Goal: Task Accomplishment & Management: Complete application form

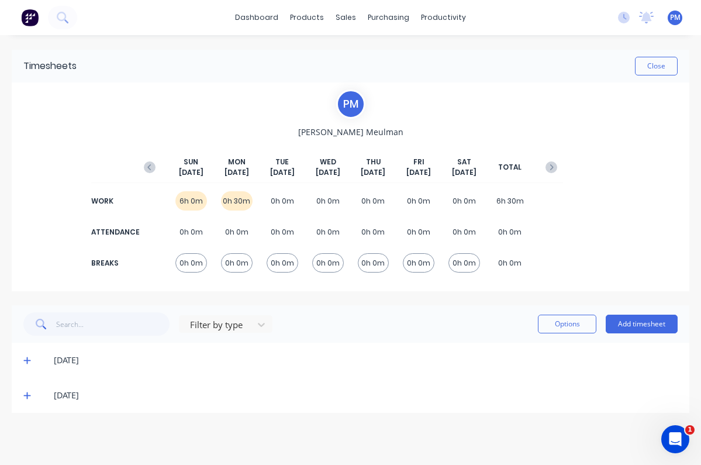
click at [191, 199] on div "6h 0m" at bounding box center [191, 200] width 32 height 19
click at [29, 360] on icon at bounding box center [26, 360] width 7 height 7
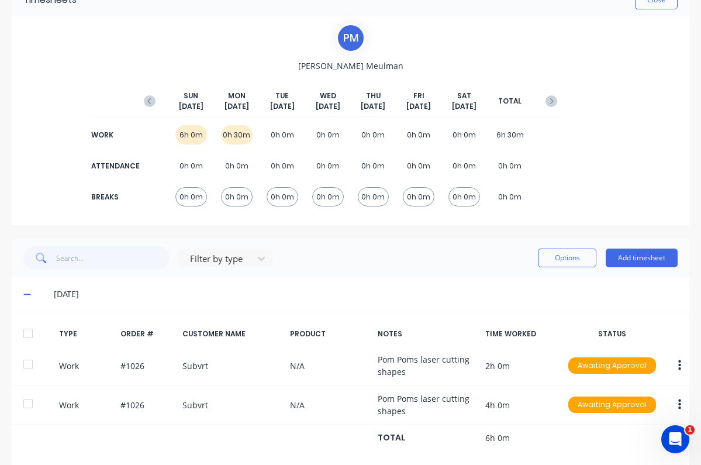
scroll to position [56, 0]
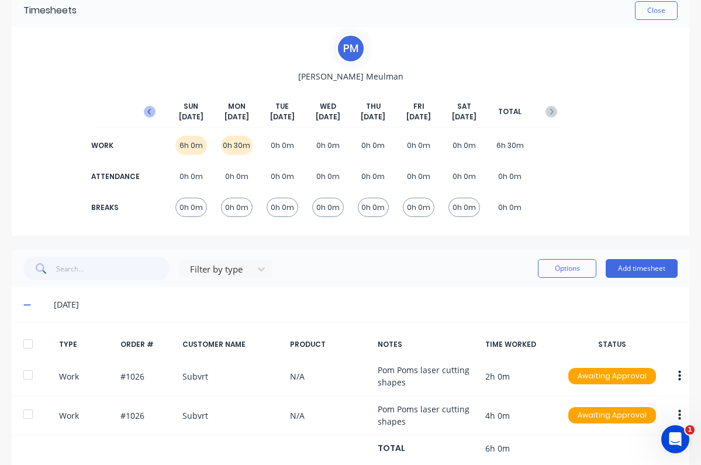
click at [144, 112] on icon "button" at bounding box center [150, 112] width 12 height 12
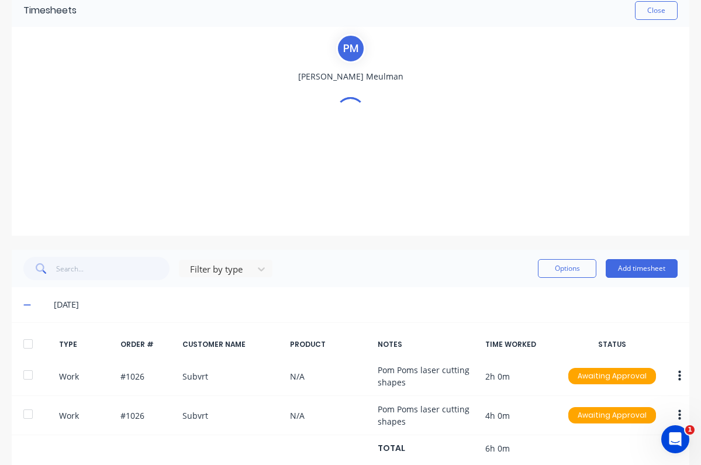
scroll to position [33, 0]
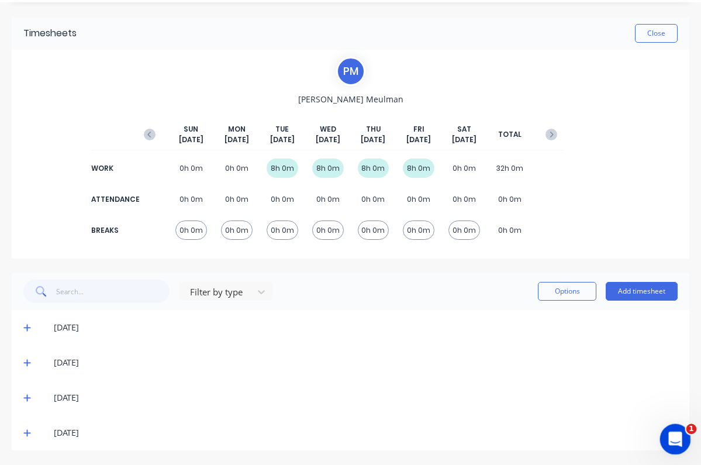
click at [673, 432] on icon "Open Intercom Messenger" at bounding box center [673, 437] width 19 height 19
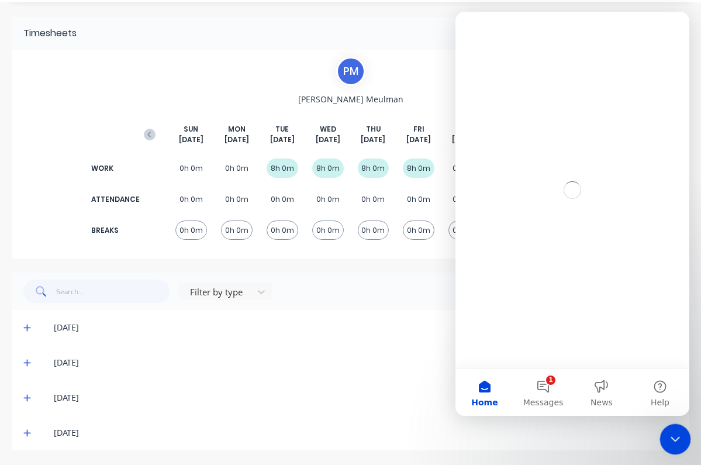
scroll to position [0, 0]
click at [540, 382] on button "1 Messages" at bounding box center [543, 392] width 58 height 47
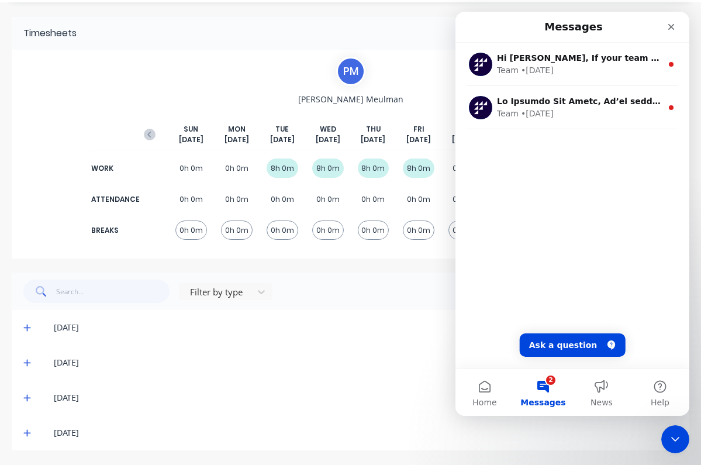
click at [387, 396] on div "[DATE]" at bounding box center [366, 397] width 624 height 13
click at [674, 26] on icon "Close" at bounding box center [670, 26] width 9 height 9
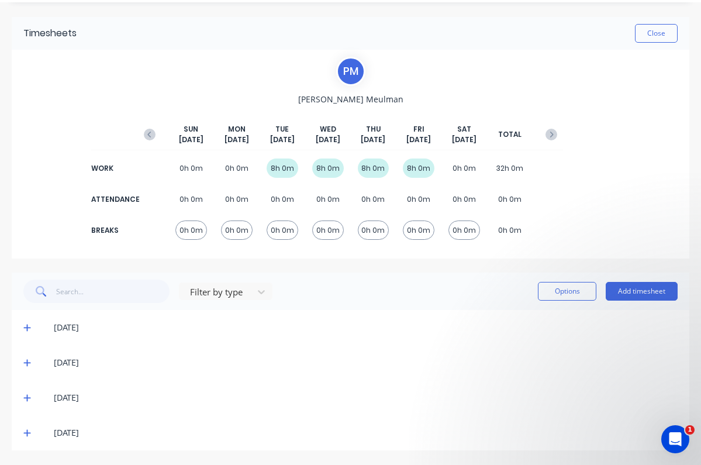
click at [26, 326] on icon at bounding box center [27, 327] width 8 height 8
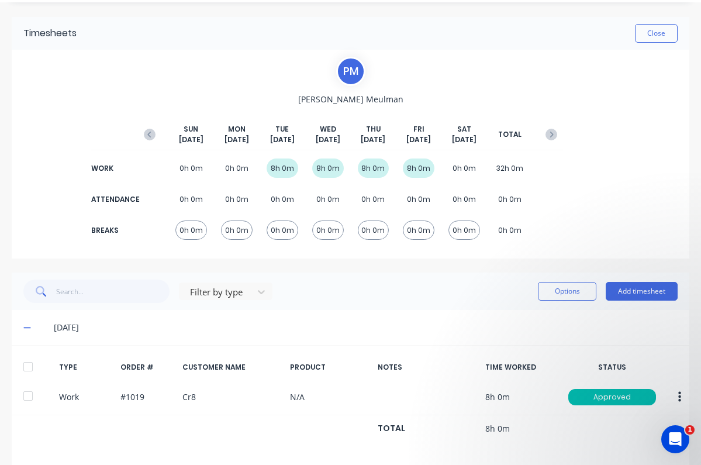
click at [26, 326] on icon at bounding box center [27, 327] width 8 height 8
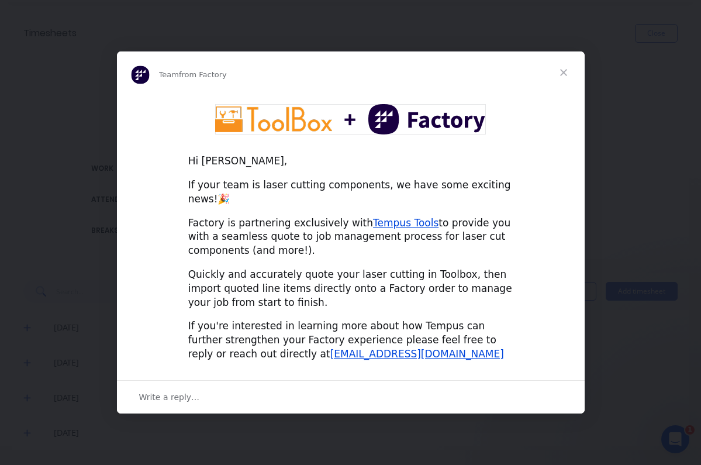
click at [564, 77] on span "Close" at bounding box center [564, 72] width 42 height 42
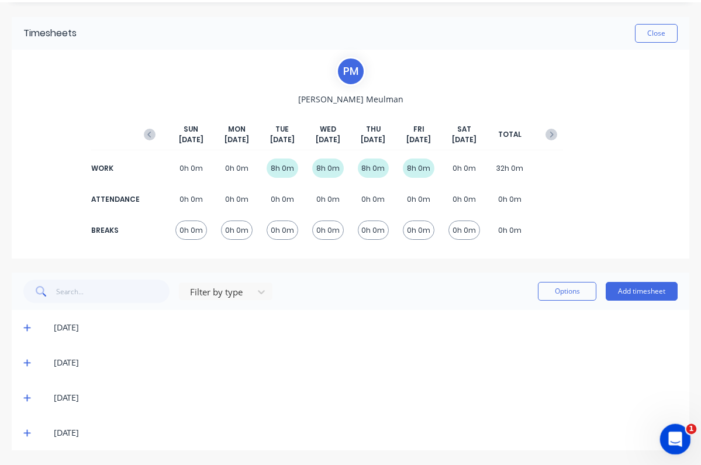
click at [676, 435] on icon "Open Intercom Messenger" at bounding box center [673, 437] width 19 height 19
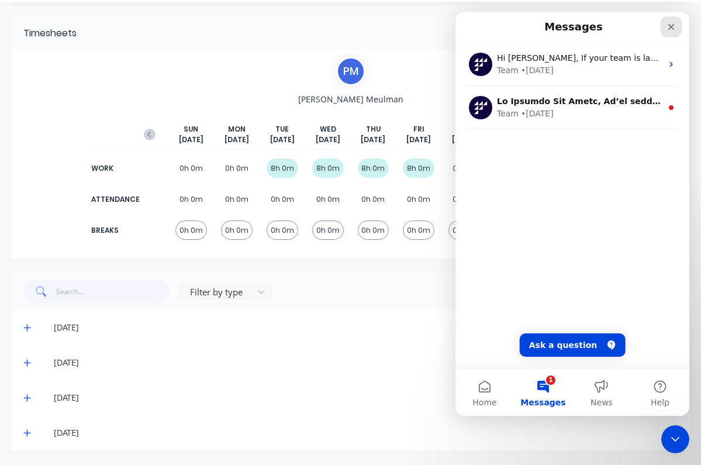
click at [668, 24] on icon "Close" at bounding box center [670, 26] width 9 height 9
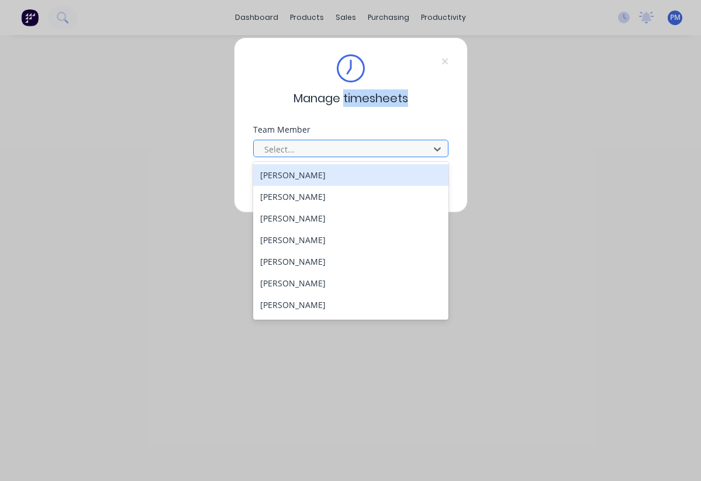
drag, startPoint x: 437, startPoint y: 147, endPoint x: 424, endPoint y: 157, distance: 16.6
click at [437, 147] on icon at bounding box center [437, 149] width 12 height 12
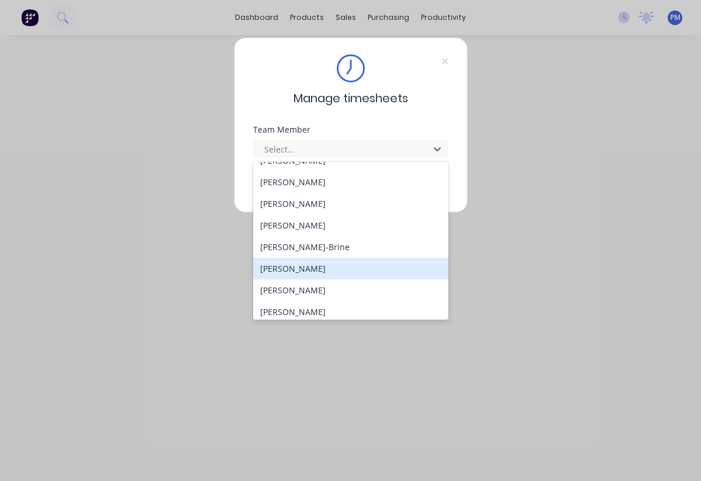
scroll to position [124, 0]
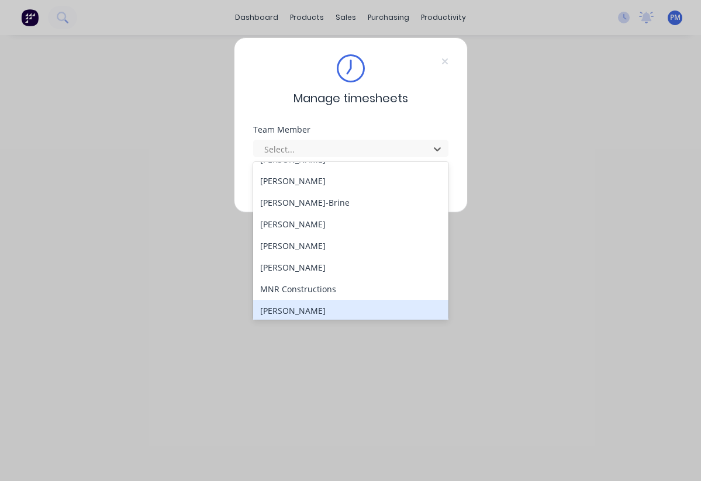
click at [315, 309] on div "[PERSON_NAME]" at bounding box center [350, 311] width 195 height 22
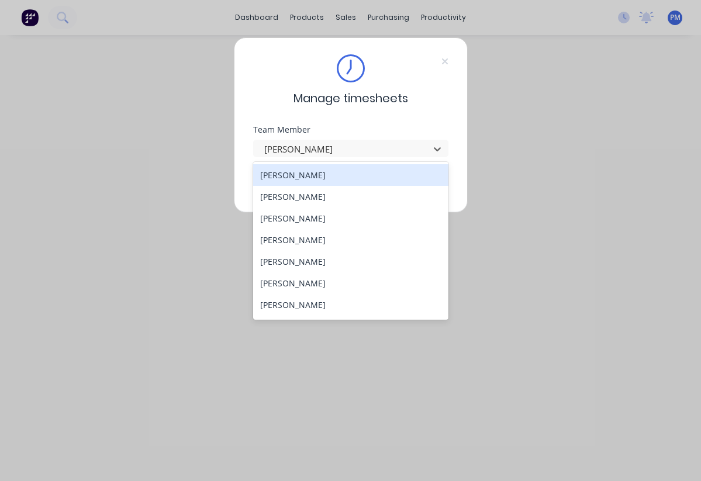
click at [448, 149] on div "Manage timesheets Team Member option Peter Meulman, selected. Bart Homan, 1 of …" at bounding box center [351, 124] width 234 height 175
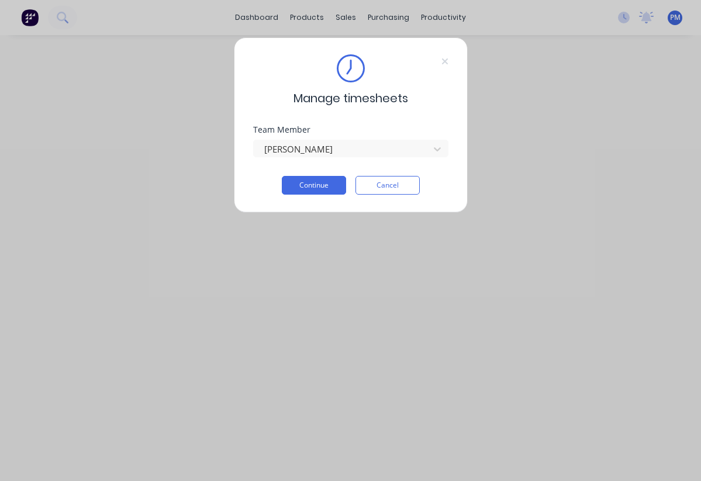
click at [264, 16] on div "Manage timesheets Team Member Peter Meulman Continue Cancel" at bounding box center [350, 240] width 701 height 481
click at [673, 20] on div "Manage timesheets Team Member Peter Meulman Continue Cancel" at bounding box center [350, 240] width 701 height 481
click at [319, 184] on button "Continue" at bounding box center [314, 185] width 64 height 19
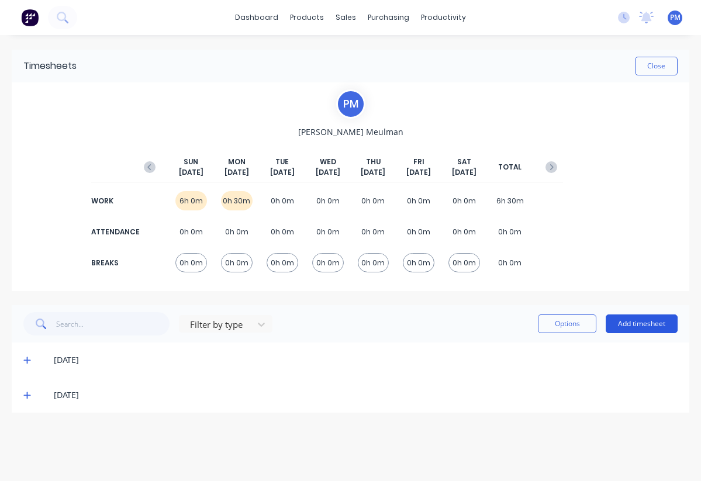
click at [637, 325] on button "Add timesheet" at bounding box center [642, 324] width 72 height 19
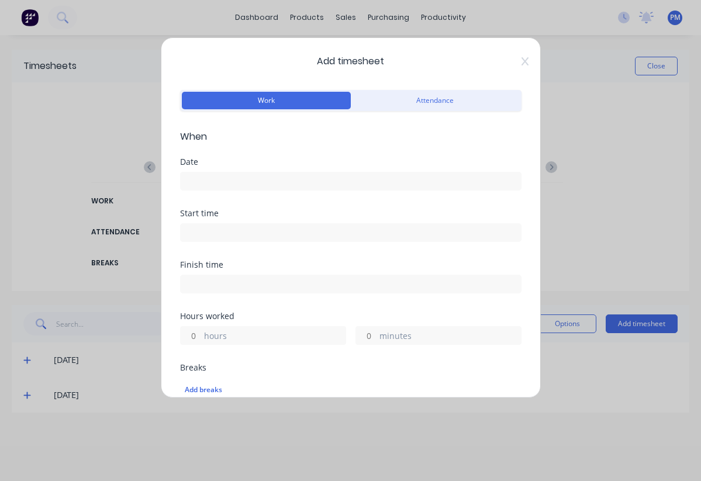
click at [203, 181] on input at bounding box center [351, 181] width 340 height 18
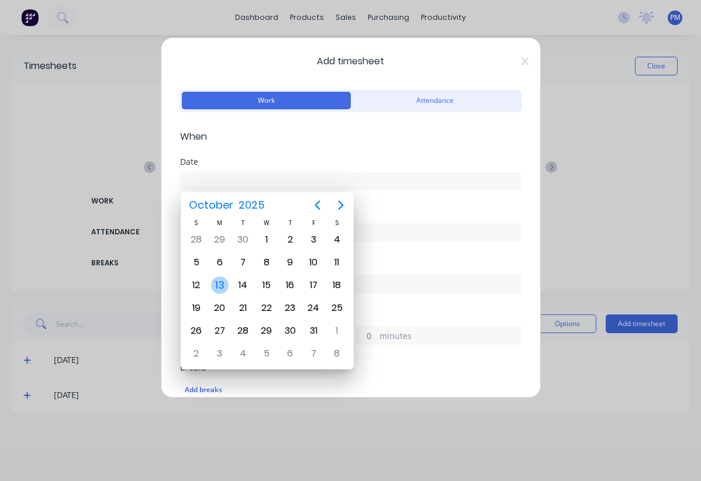
click at [219, 286] on div "13" at bounding box center [220, 286] width 18 height 18
type input "13/10/2025"
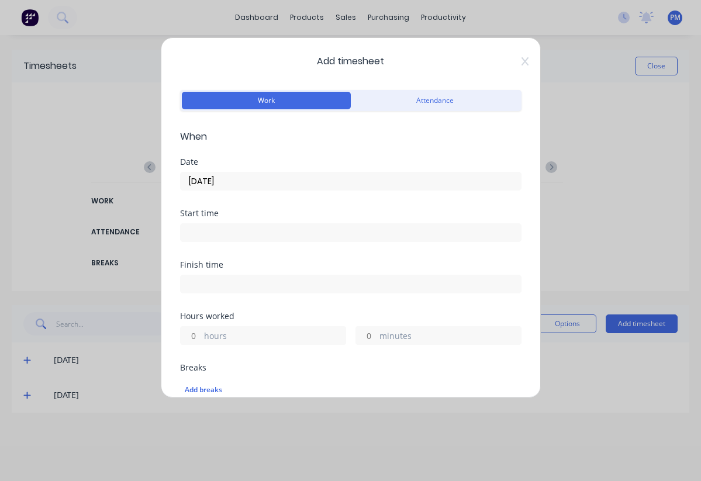
click at [202, 233] on input at bounding box center [351, 233] width 340 height 18
type input "04:10 PM"
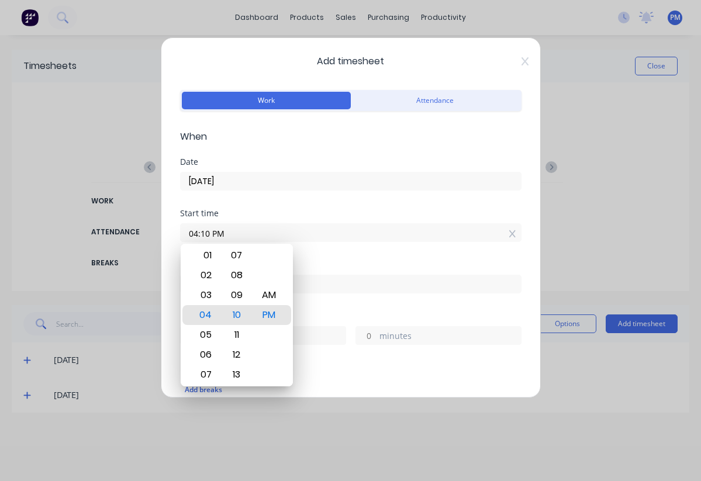
click at [350, 313] on div "Hours worked" at bounding box center [350, 316] width 341 height 8
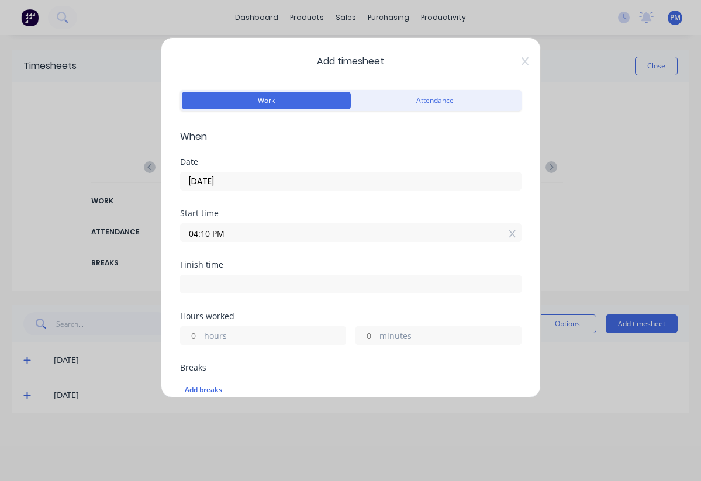
click at [202, 335] on div "hours" at bounding box center [263, 335] width 166 height 19
type input "2"
type input "06:10 PM"
type input "0"
click at [509, 236] on icon at bounding box center [512, 234] width 6 height 8
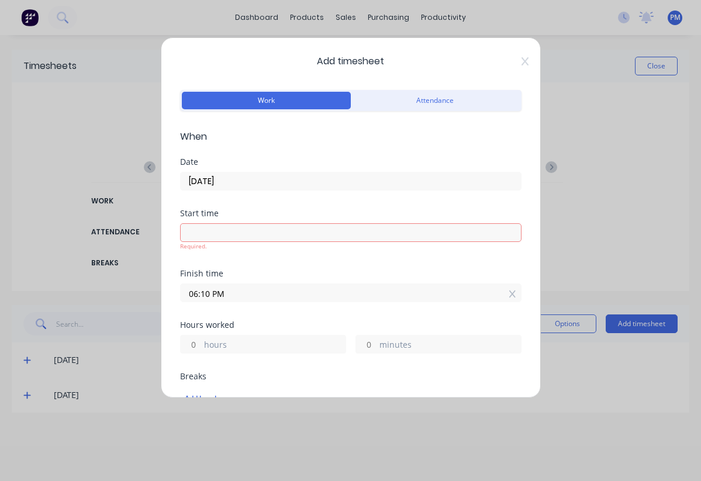
click at [230, 290] on input "06:10 PM" at bounding box center [351, 293] width 340 height 18
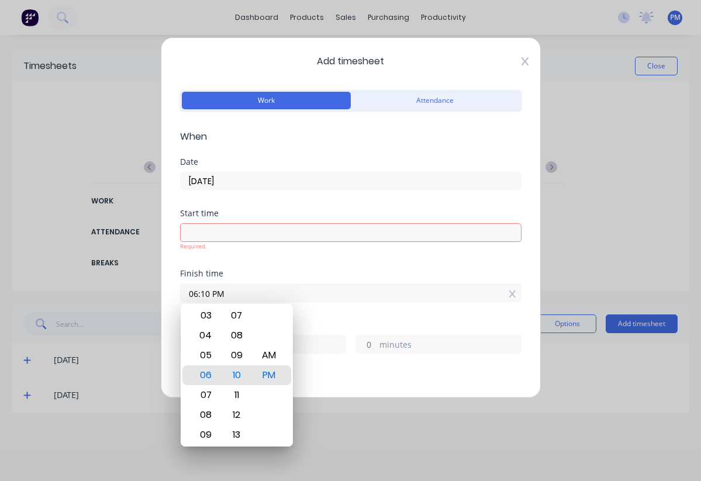
click at [521, 60] on icon at bounding box center [524, 61] width 7 height 9
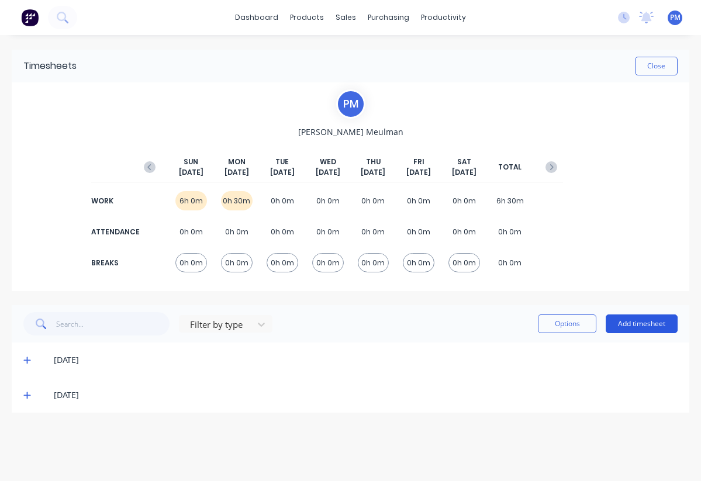
click at [641, 327] on button "Add timesheet" at bounding box center [642, 324] width 72 height 19
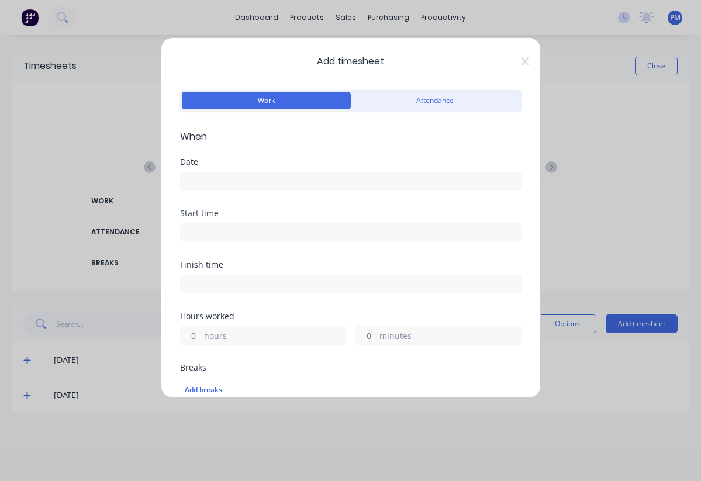
click at [241, 139] on span "When" at bounding box center [350, 137] width 341 height 14
click at [200, 161] on div "Date" at bounding box center [350, 162] width 341 height 8
click at [233, 182] on input at bounding box center [351, 181] width 340 height 18
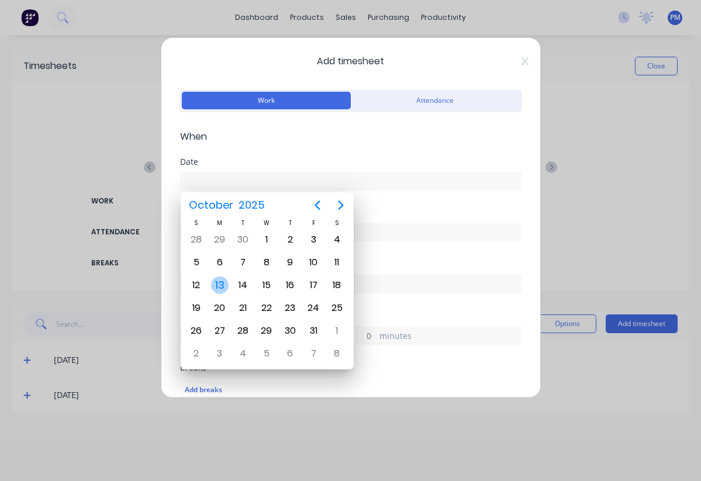
click at [222, 282] on div "13" at bounding box center [220, 286] width 18 height 18
type input "13/10/2025"
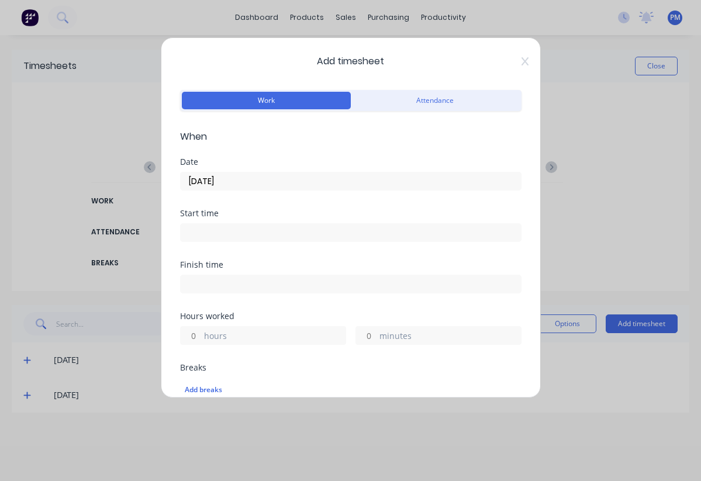
click at [205, 287] on input at bounding box center [351, 284] width 340 height 18
type input "04:11 PM"
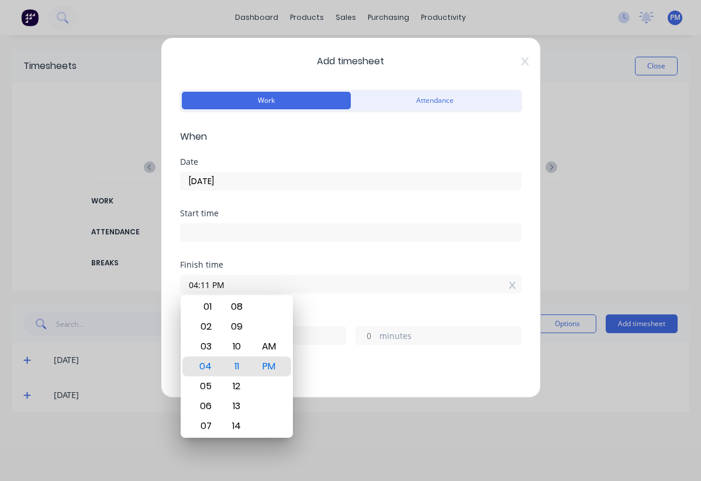
click at [359, 320] on div "Hours worked" at bounding box center [350, 316] width 341 height 8
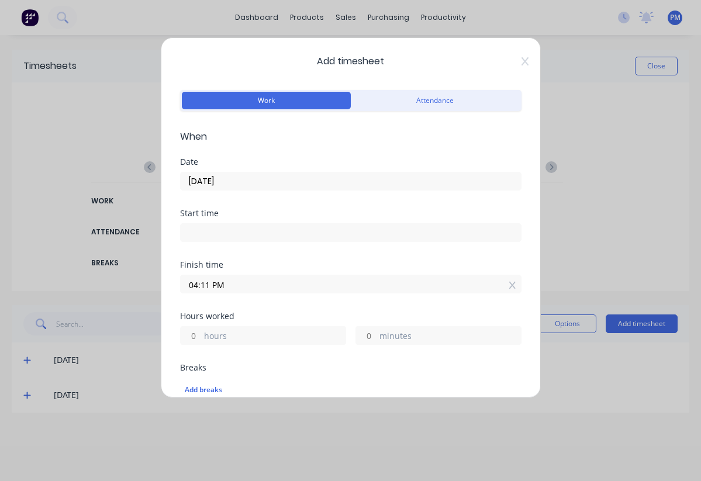
click at [510, 59] on span "Add timesheet" at bounding box center [350, 61] width 341 height 14
click at [520, 63] on div "Add timesheet Work Attendance When Date 13/10/2025 Start time Finish time 04:11…" at bounding box center [351, 217] width 380 height 361
click at [521, 62] on icon at bounding box center [524, 61] width 7 height 8
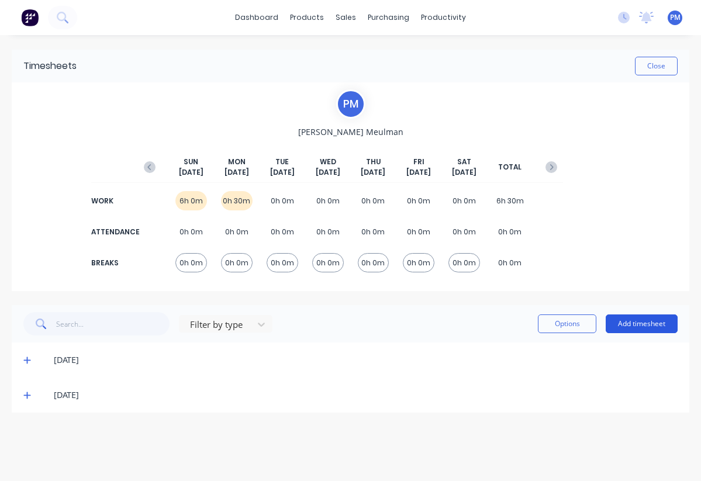
click at [637, 324] on button "Add timesheet" at bounding box center [642, 324] width 72 height 19
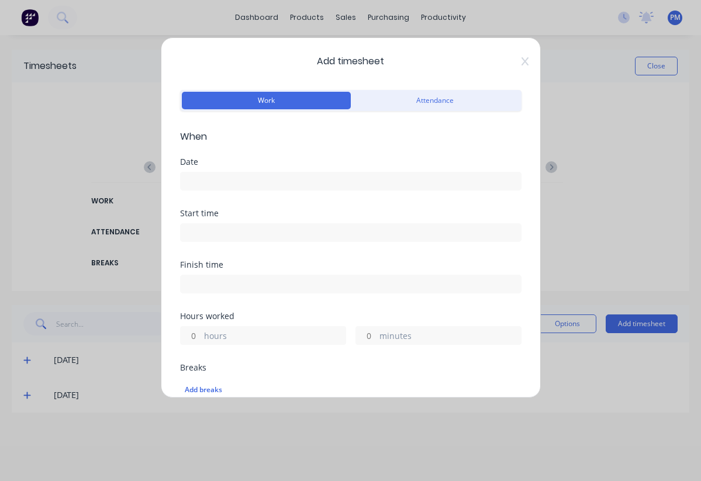
click at [199, 332] on input "hours" at bounding box center [191, 336] width 20 height 18
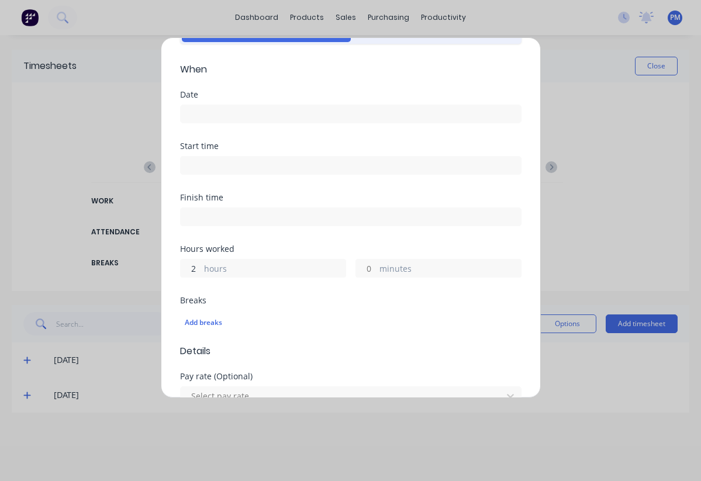
scroll to position [143, 0]
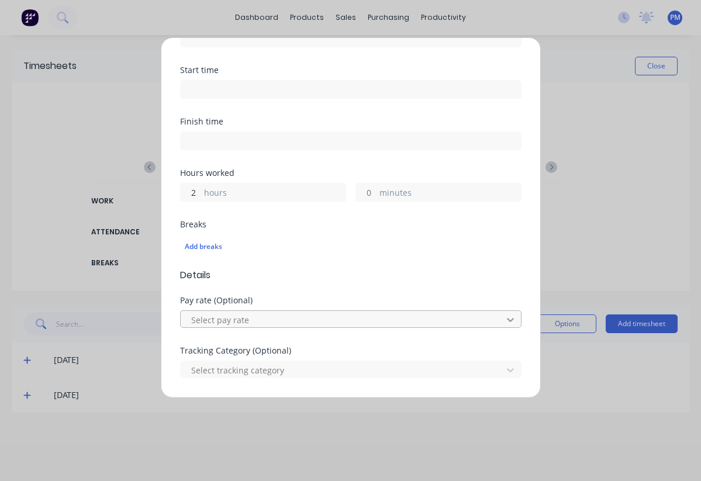
type input "2"
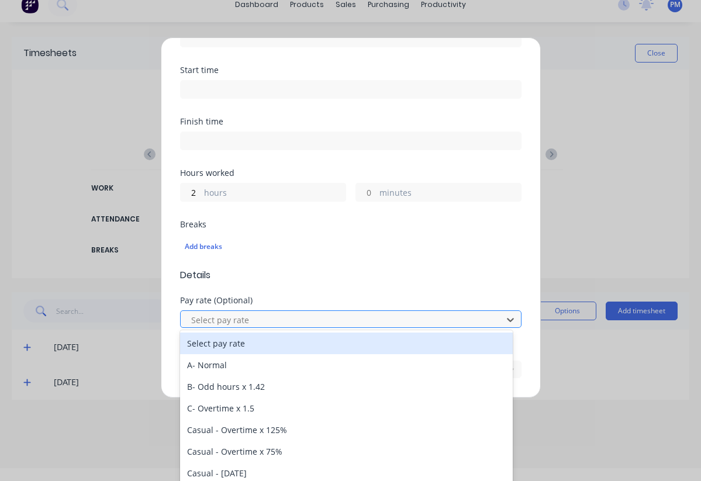
scroll to position [14, 0]
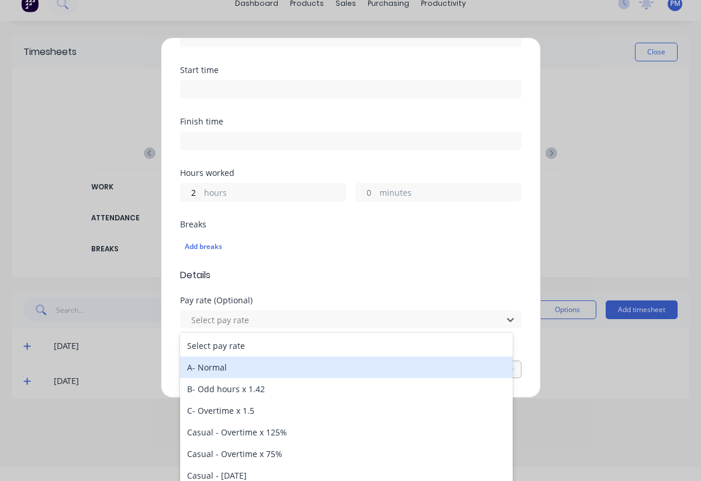
click at [215, 370] on div "A- Normal" at bounding box center [346, 368] width 333 height 22
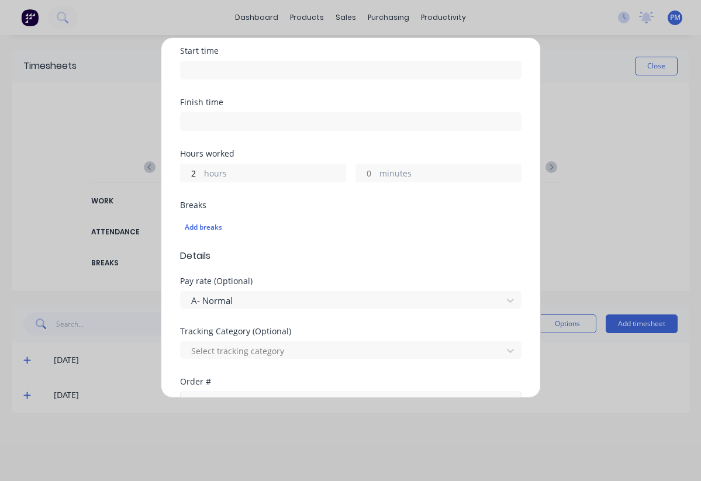
scroll to position [215, 0]
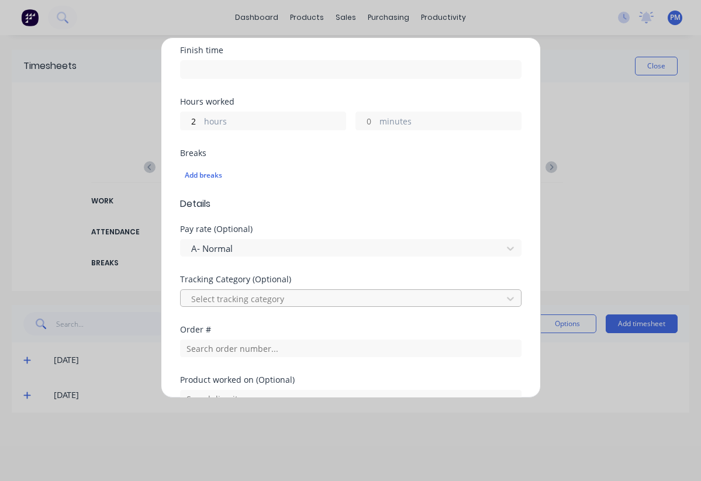
drag, startPoint x: 494, startPoint y: 298, endPoint x: 483, endPoint y: 300, distance: 11.4
click at [500, 298] on div at bounding box center [510, 298] width 21 height 19
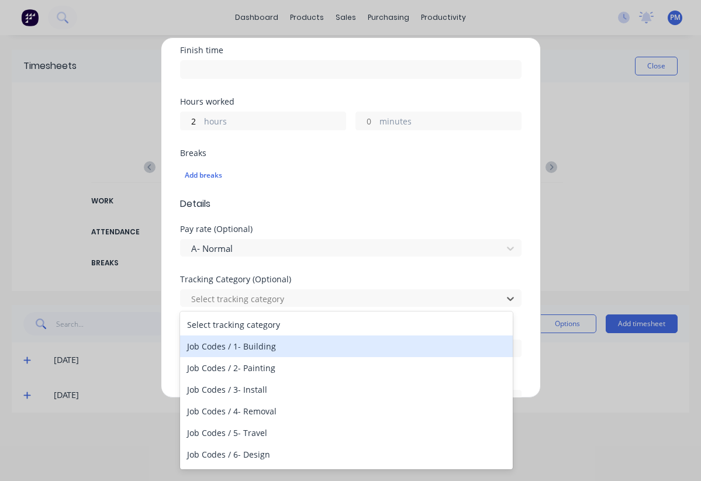
scroll to position [72, 0]
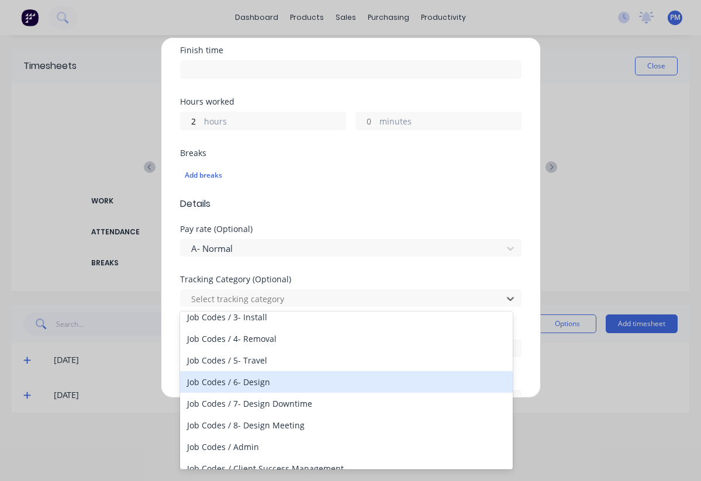
click at [249, 382] on div "Job Codes / 6- Design" at bounding box center [346, 382] width 333 height 22
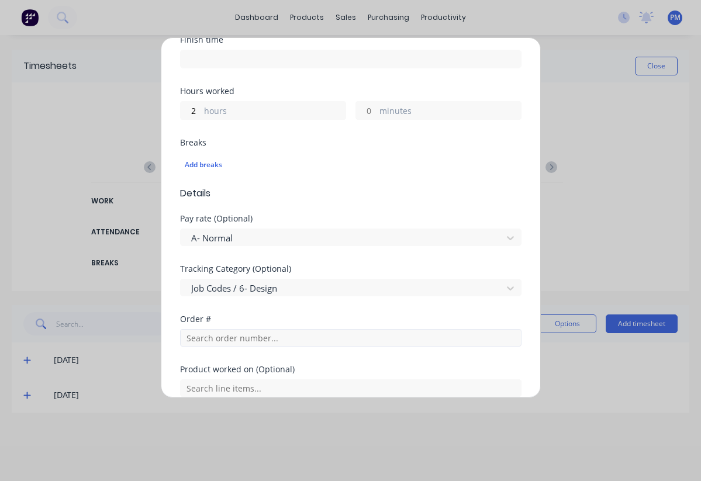
scroll to position [254, 0]
